Goal: Find specific page/section: Find specific page/section

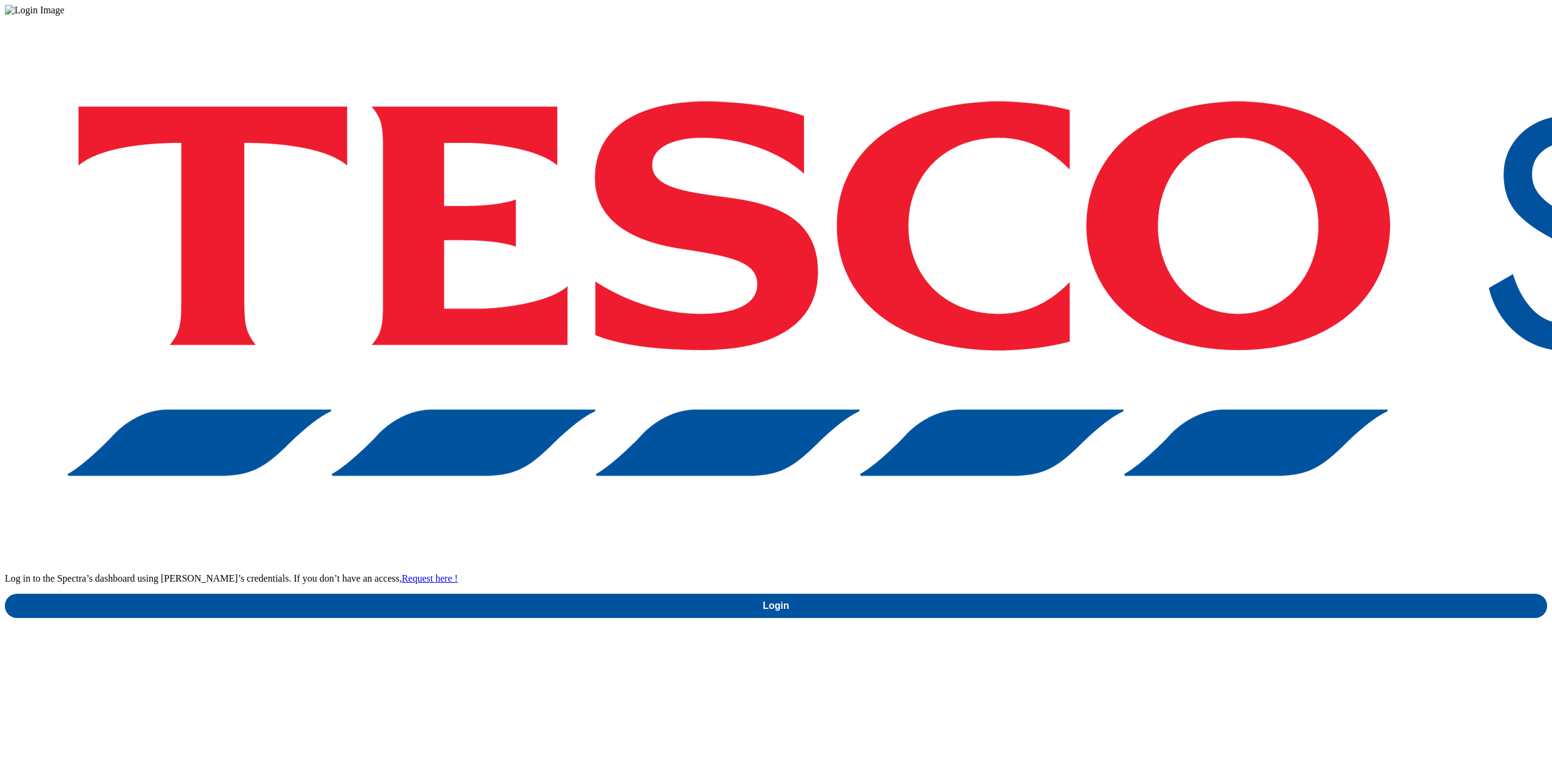
click at [1084, 411] on div "Log in to the Spectra’s dashboard using [PERSON_NAME]’s credentials. If you don…" at bounding box center [776, 317] width 1542 height 603
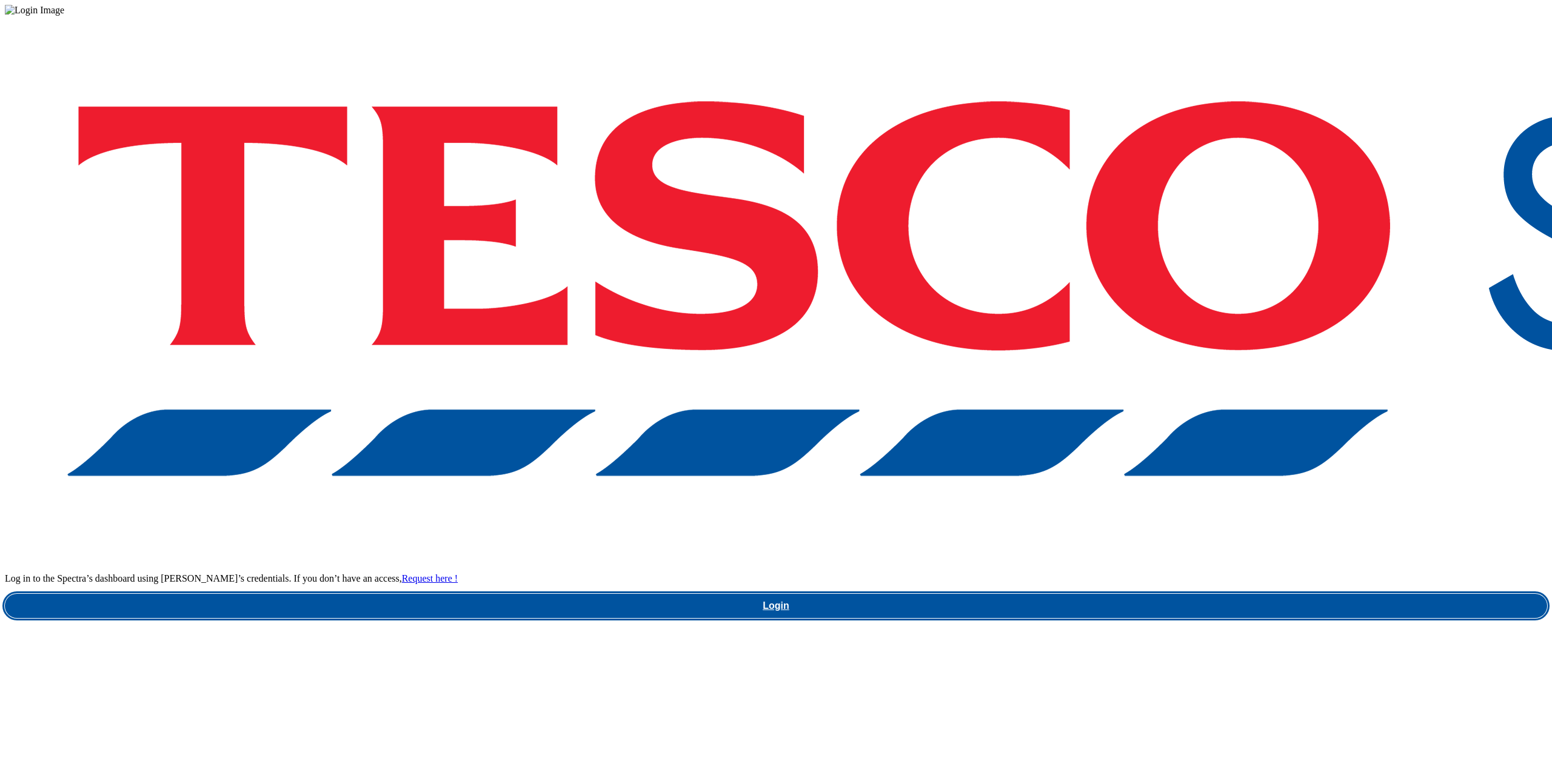
click at [1085, 594] on link "Login" at bounding box center [776, 606] width 1542 height 24
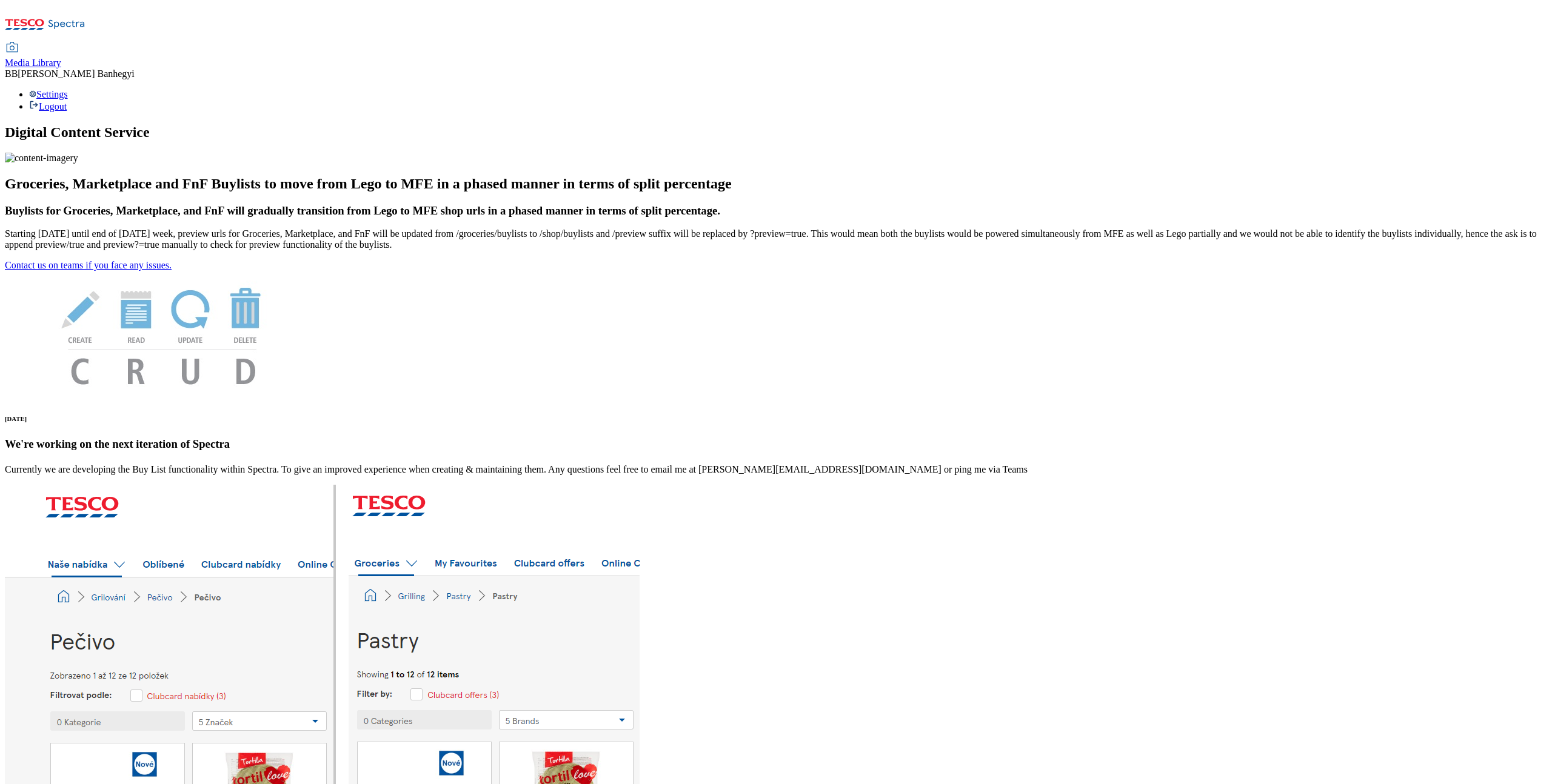
click at [61, 57] on span "Media Library" at bounding box center [33, 62] width 57 height 10
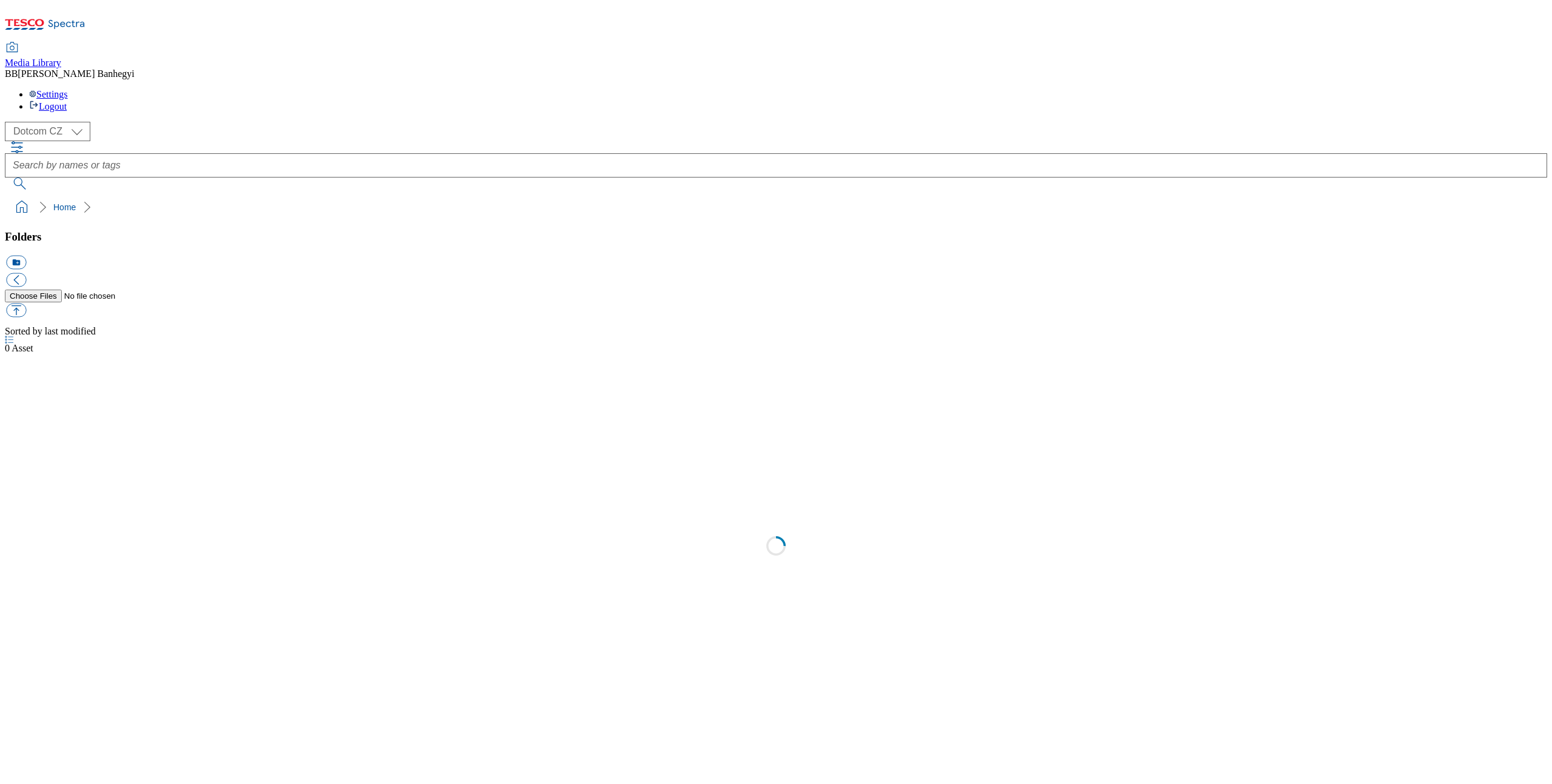
select select "flare-dotcom-cz"
click at [71, 22] on icon at bounding box center [67, 24] width 37 height 9
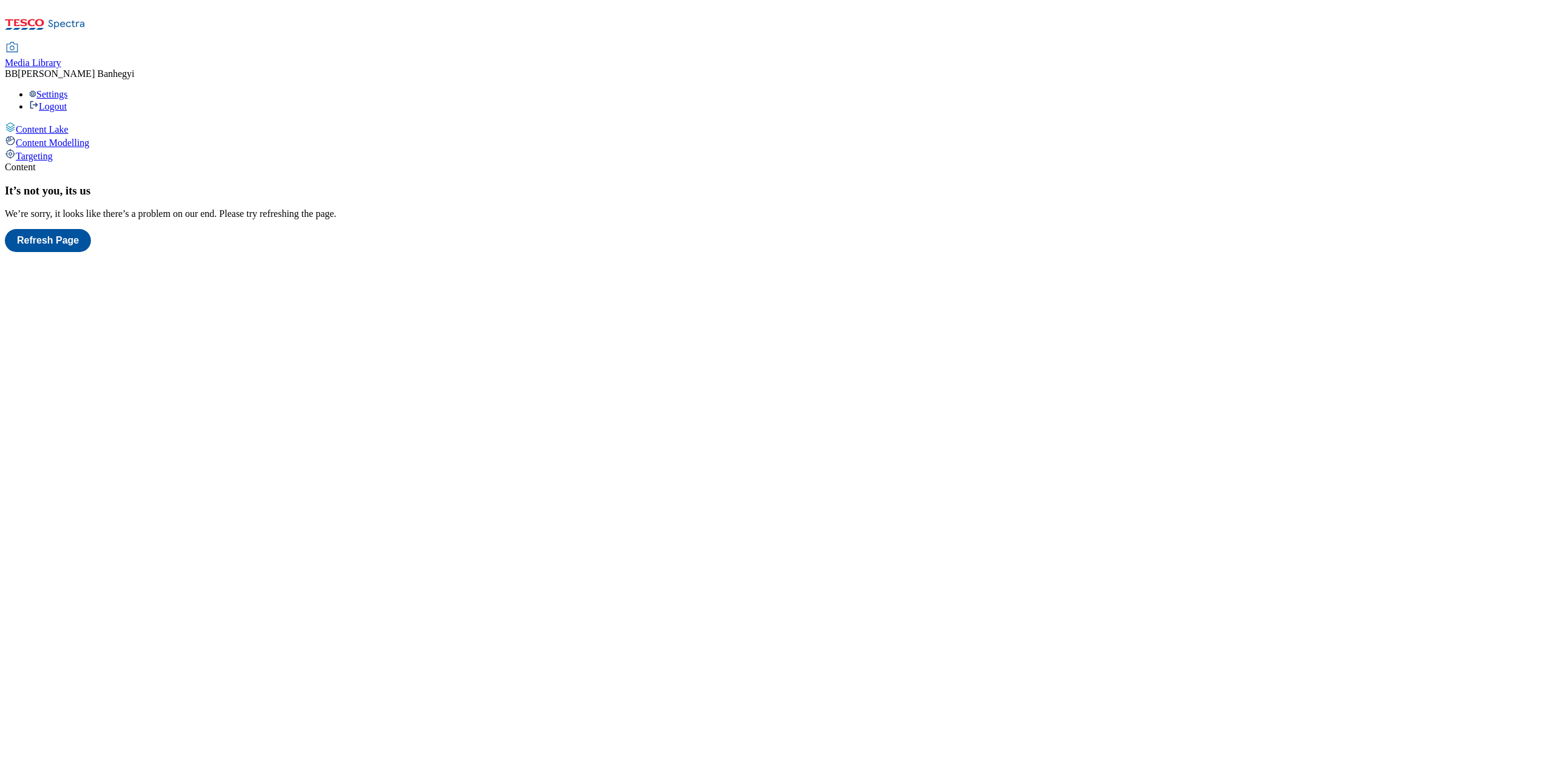
click at [65, 124] on span "Content Lake" at bounding box center [42, 129] width 53 height 10
click at [58, 138] on span "Content Modelling" at bounding box center [53, 142] width 74 height 10
